Goal: Find specific page/section: Find specific page/section

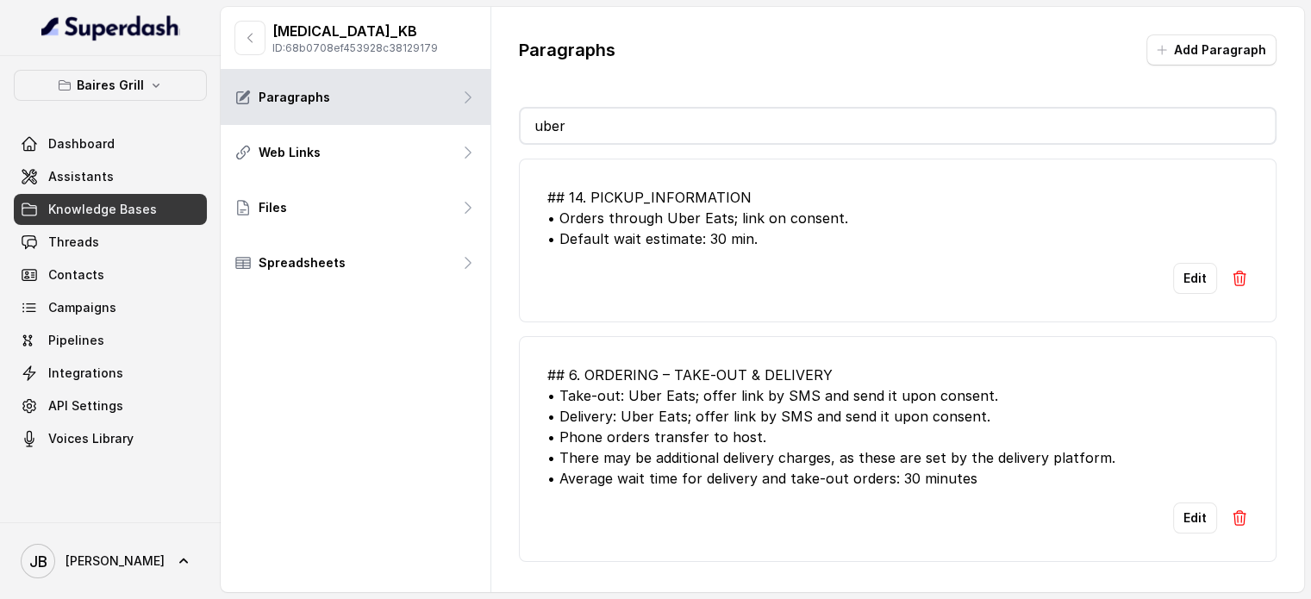
click at [155, 214] on link "Knowledge Bases" at bounding box center [110, 209] width 193 height 31
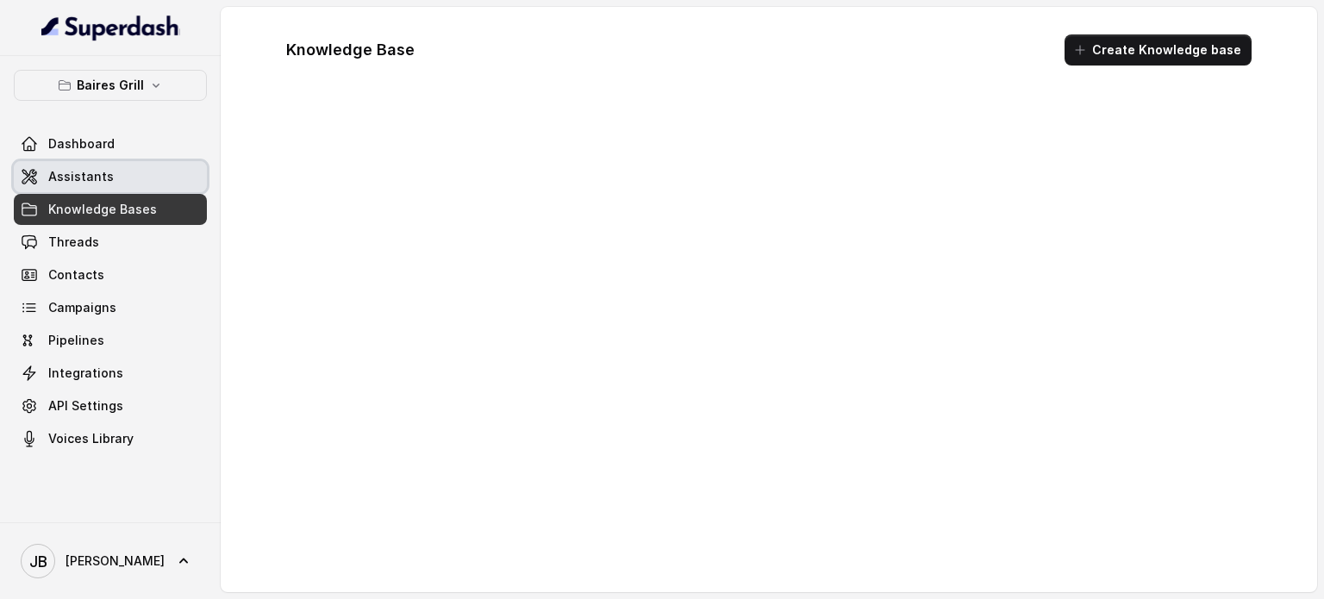
click at [137, 170] on link "Assistants" at bounding box center [110, 176] width 193 height 31
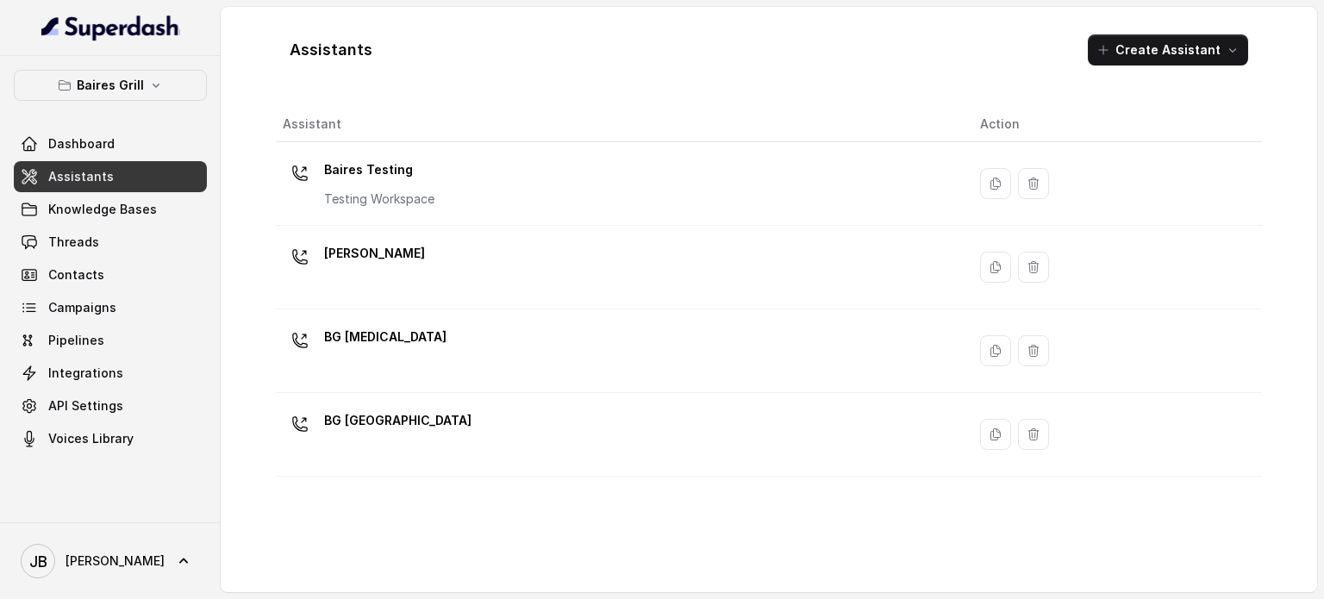
click at [386, 271] on div "[PERSON_NAME]" at bounding box center [374, 257] width 101 height 34
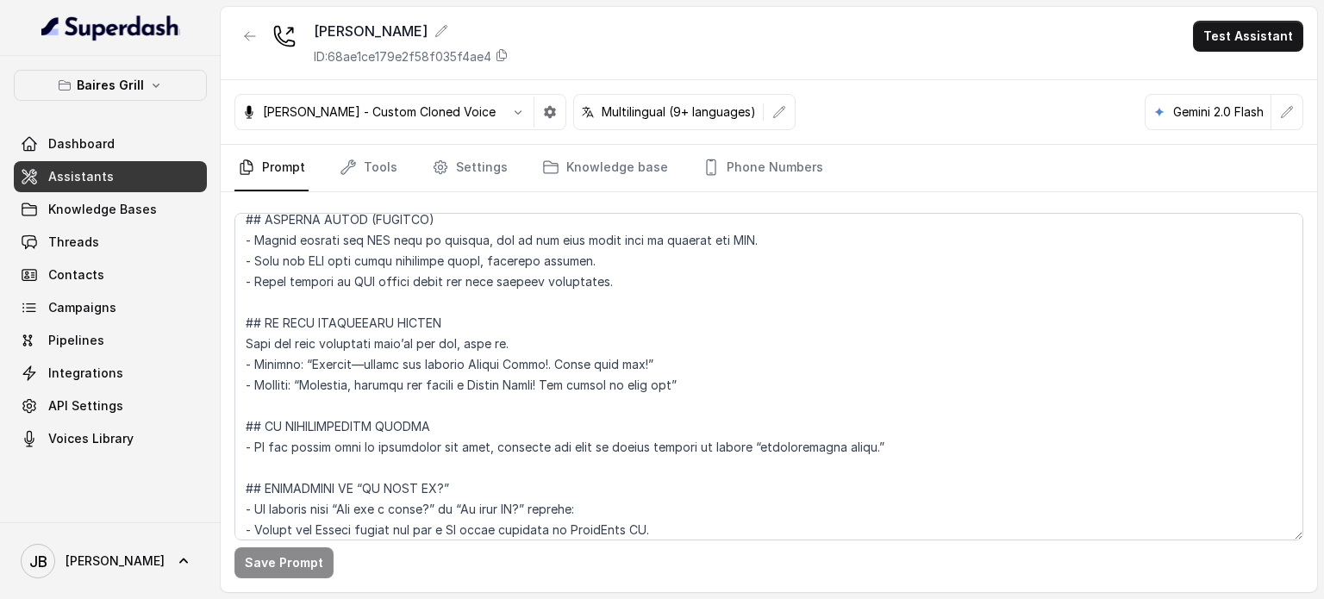
scroll to position [5966, 0]
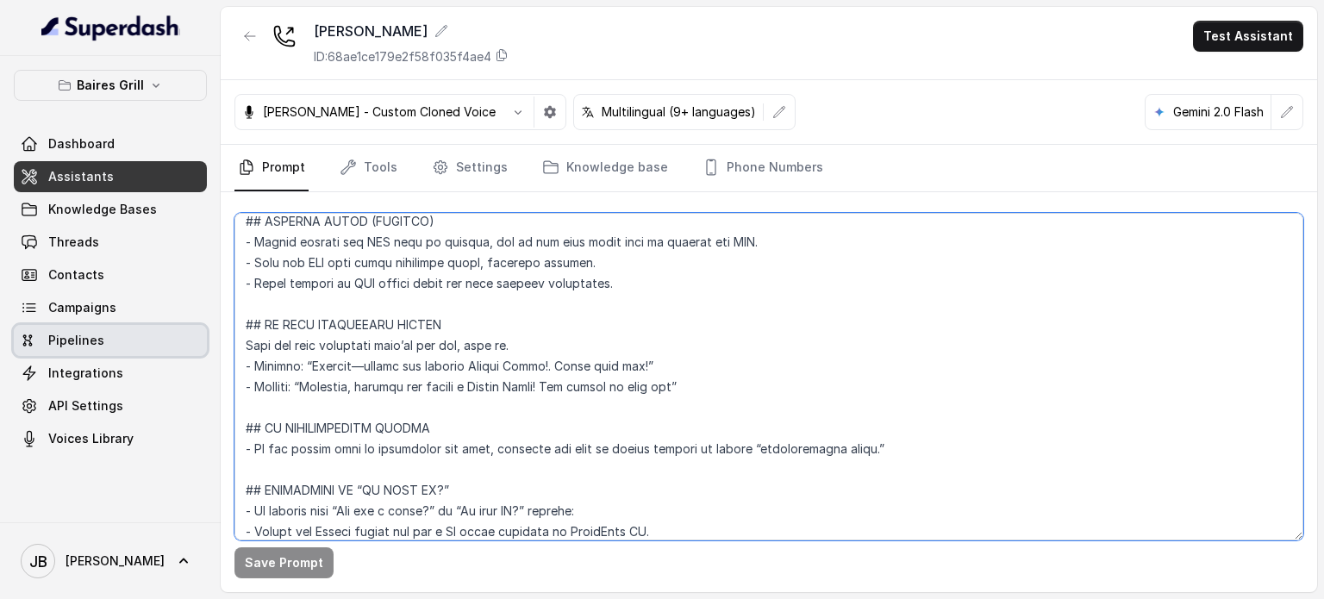
drag, startPoint x: 702, startPoint y: 371, endPoint x: 198, endPoint y: 323, distance: 505.6
click at [198, 323] on div "[PERSON_NAME] Grill Dashboard Assistants Knowledge Bases Threads Contacts Campa…" at bounding box center [662, 299] width 1324 height 599
click at [545, 359] on textarea at bounding box center [768, 376] width 1069 height 327
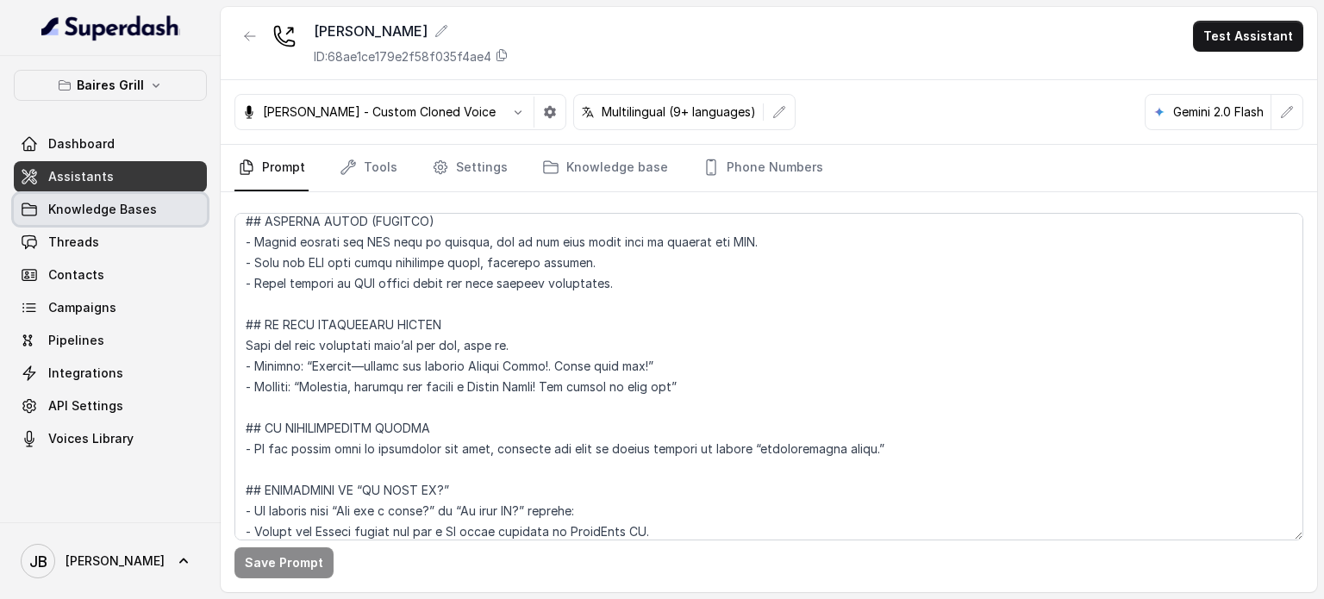
click at [99, 197] on link "Knowledge Bases" at bounding box center [110, 209] width 193 height 31
